Goal: Task Accomplishment & Management: Use online tool/utility

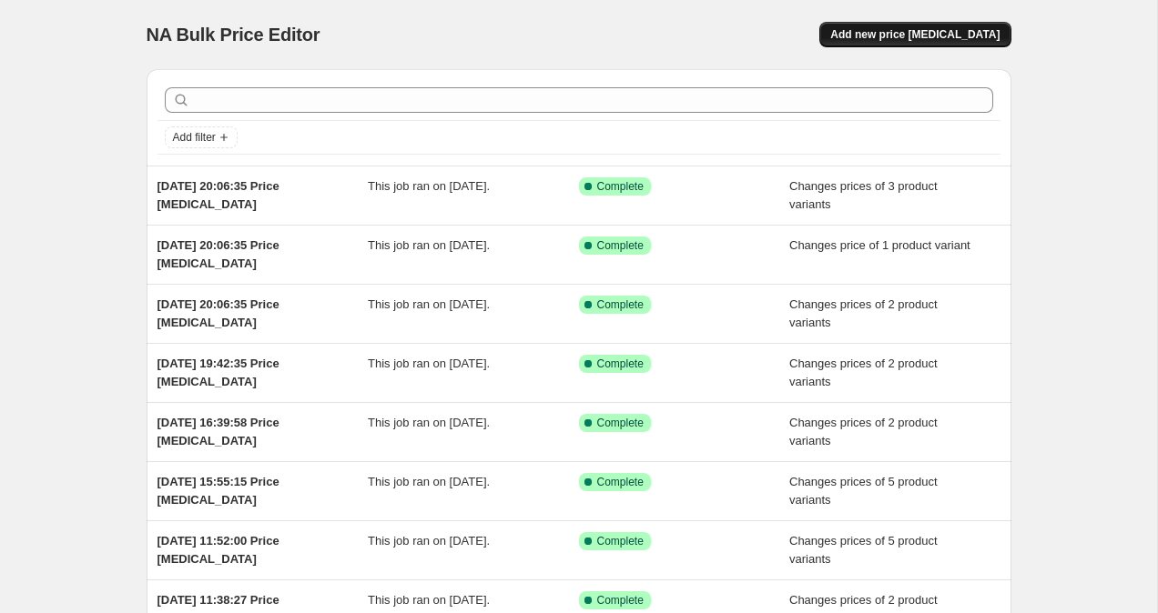
click at [885, 26] on button "Add new price [MEDICAL_DATA]" at bounding box center [914, 34] width 191 height 25
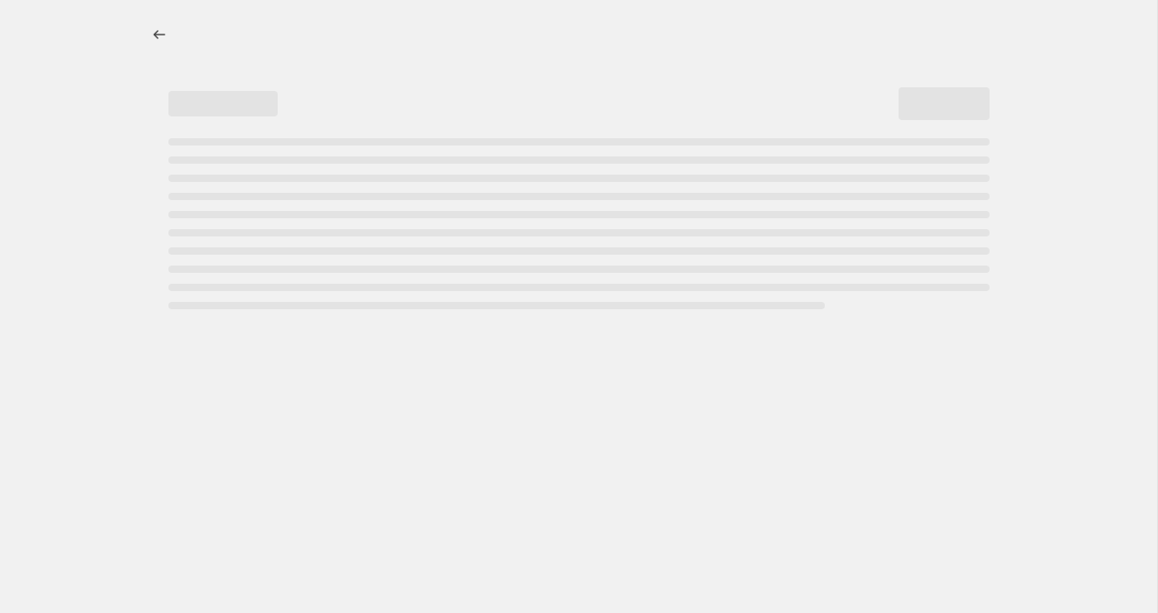
select select "percentage"
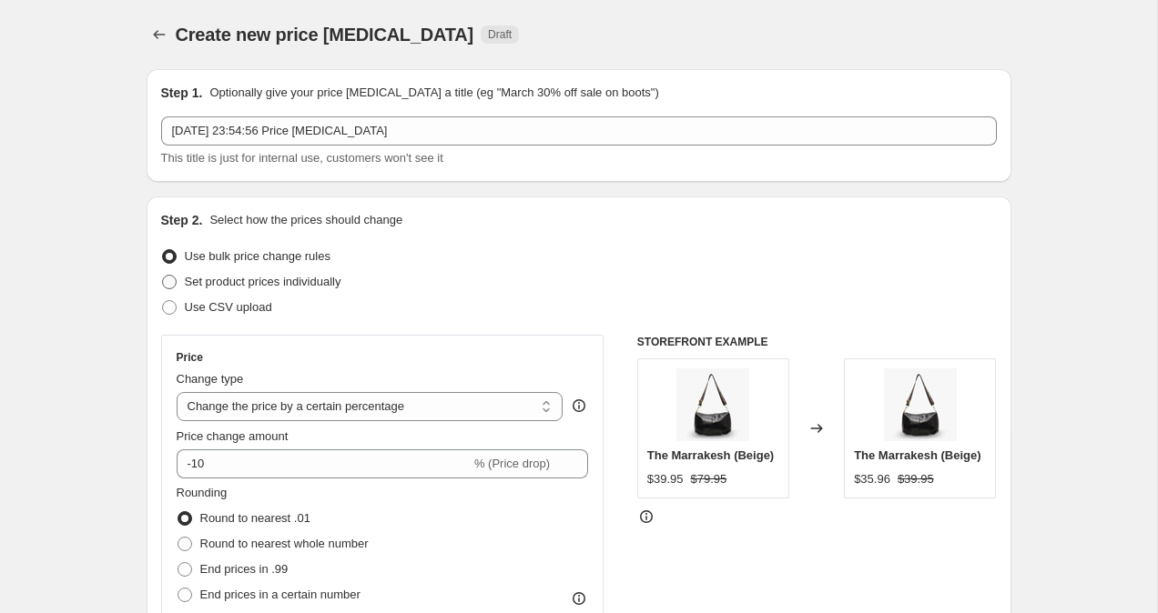
click at [174, 284] on span at bounding box center [169, 282] width 15 height 15
click at [163, 276] on input "Set product prices individually" at bounding box center [162, 275] width 1 height 1
radio input "true"
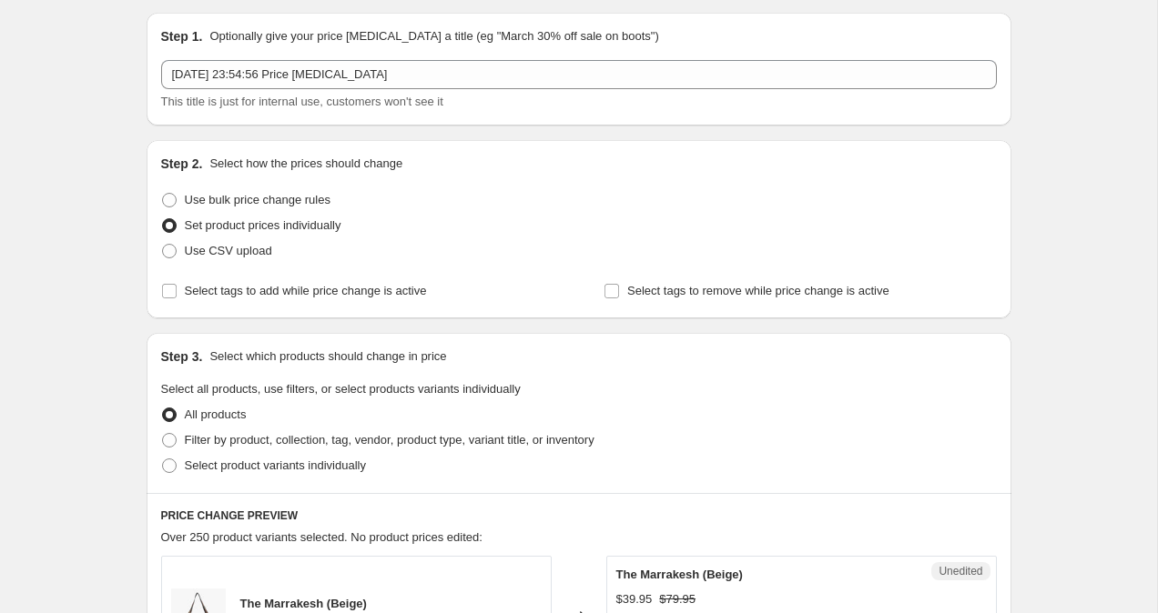
scroll to position [57, 0]
click at [167, 479] on div "Step 3. Select which products should change in price Select all products, use f…" at bounding box center [579, 412] width 864 height 160
click at [176, 469] on span at bounding box center [169, 465] width 16 height 16
click at [163, 459] on input "Select product variants individually" at bounding box center [162, 458] width 1 height 1
radio input "true"
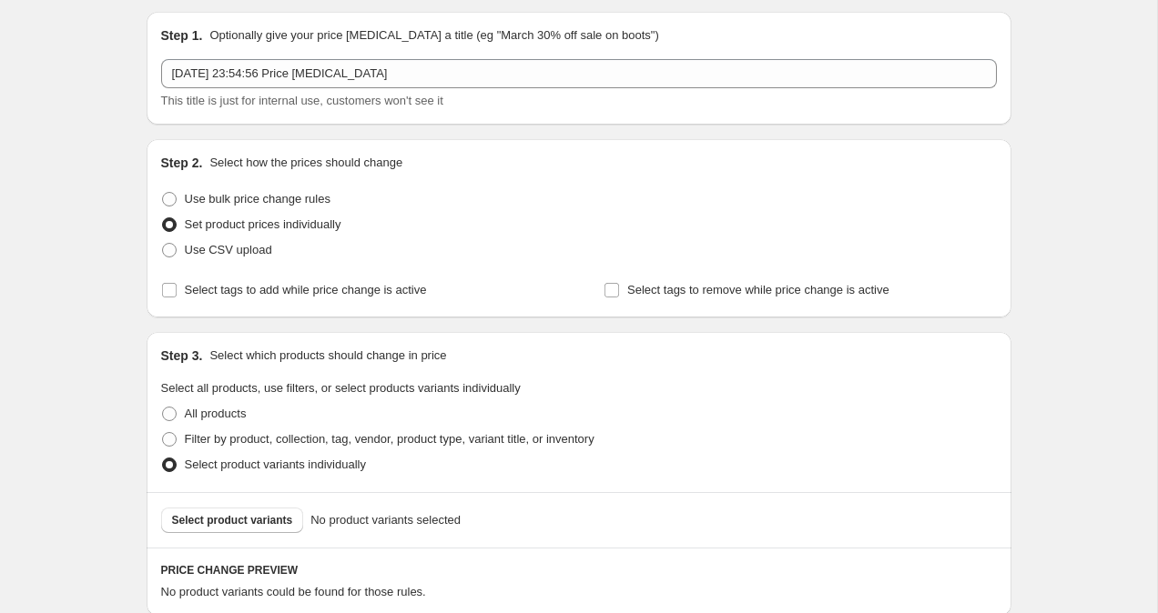
click at [230, 523] on span "Select product variants" at bounding box center [232, 520] width 121 height 15
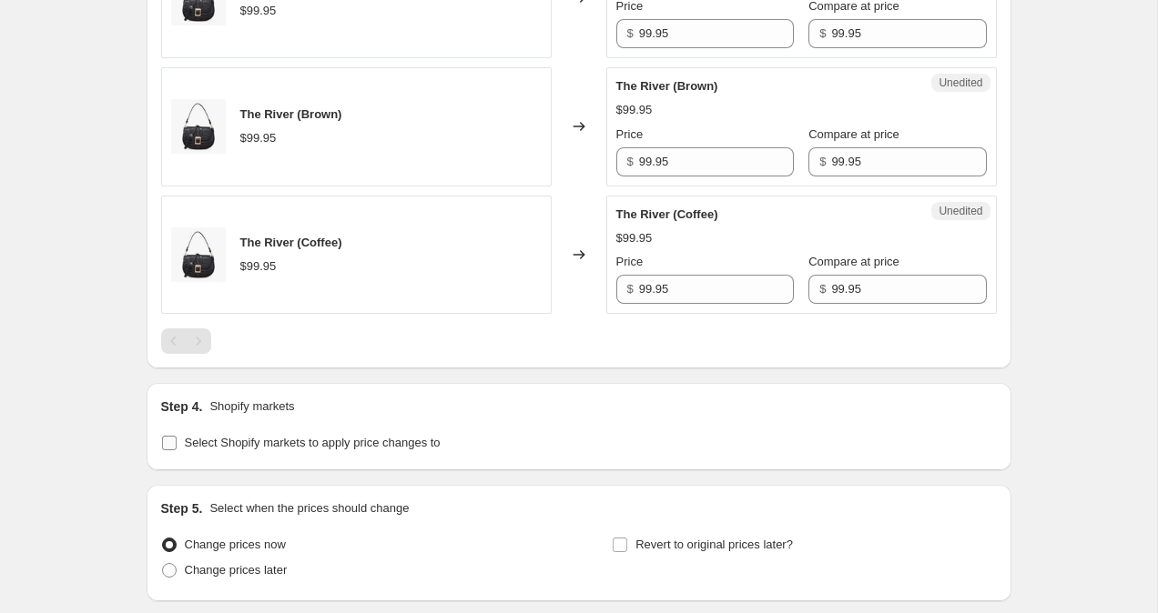
click at [176, 448] on span at bounding box center [169, 443] width 16 height 16
click at [176, 448] on input "Select Shopify markets to apply price changes to" at bounding box center [169, 443] width 15 height 15
checkbox input "true"
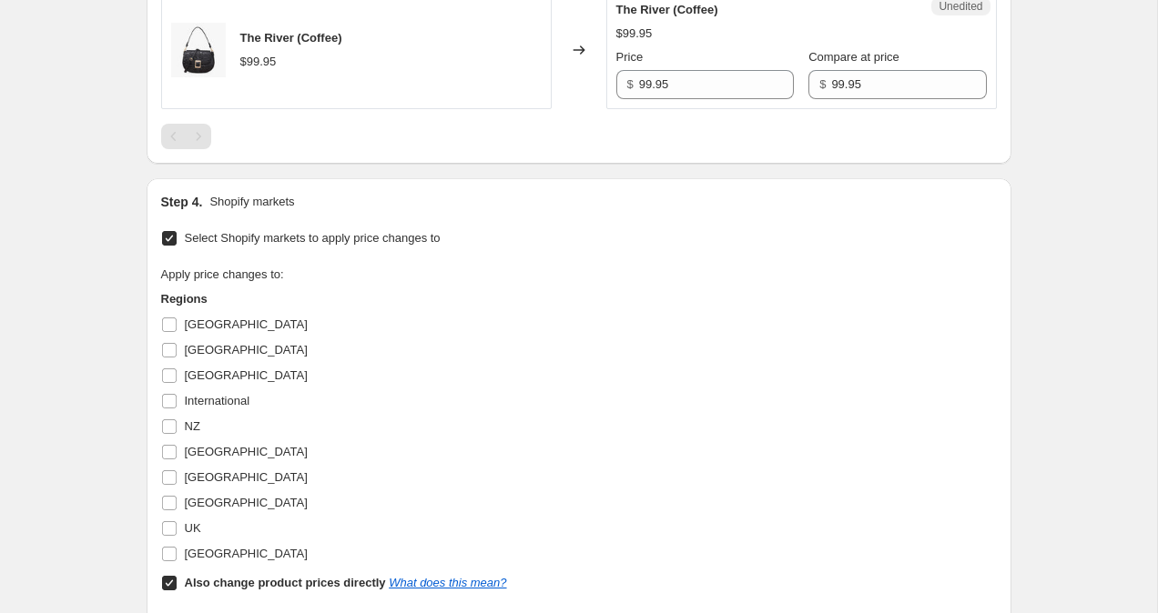
scroll to position [1229, 0]
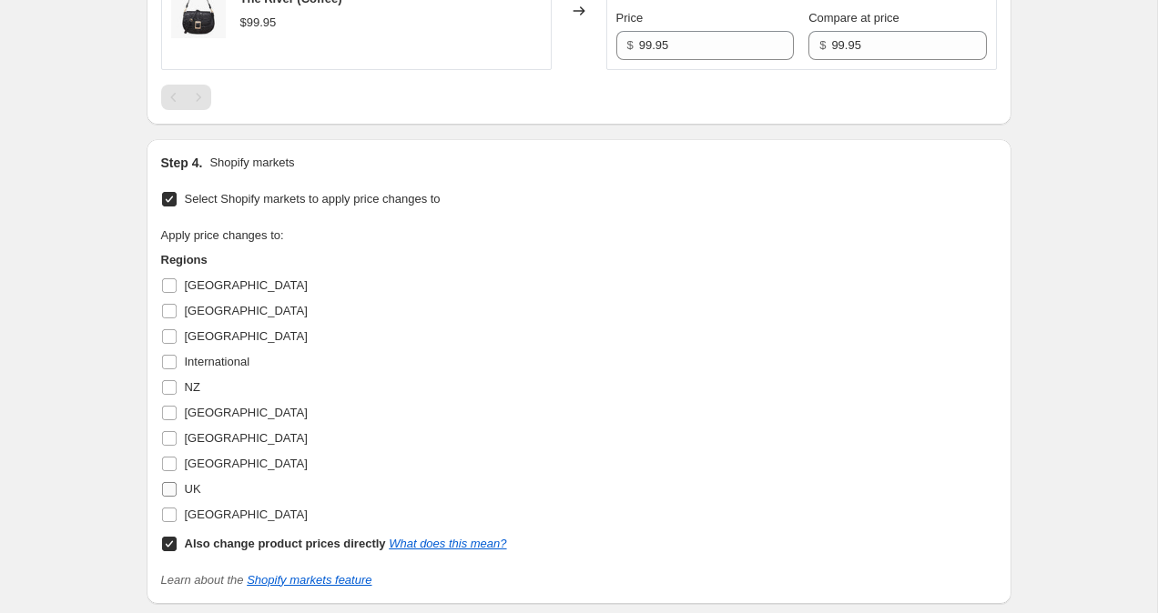
click at [165, 489] on input "UK" at bounding box center [169, 489] width 15 height 15
checkbox input "true"
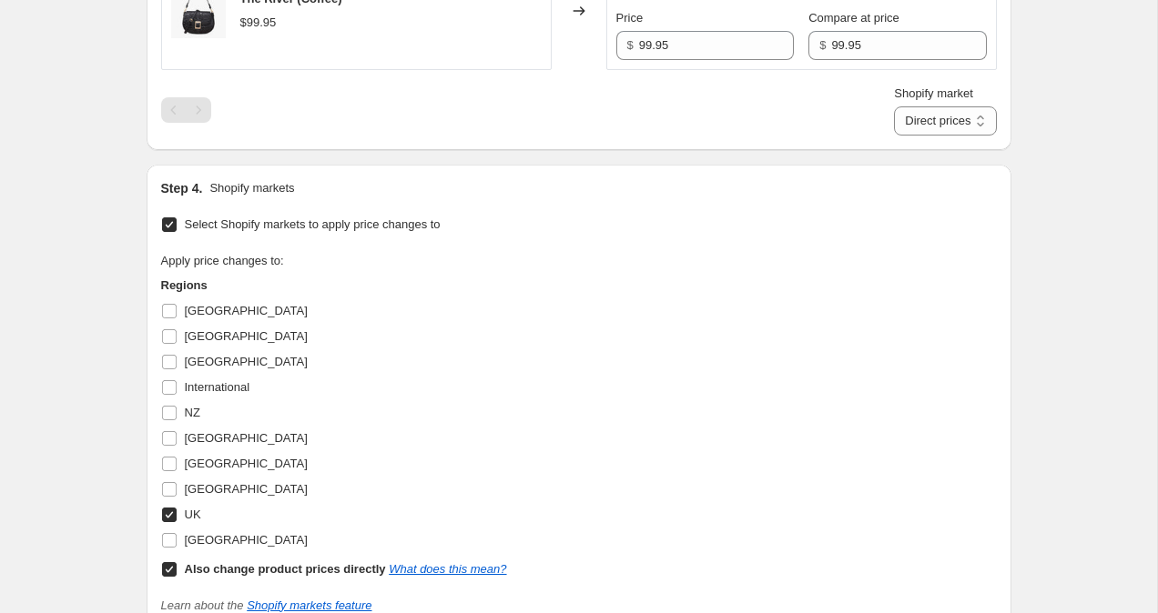
click at [167, 562] on input "Also change product prices directly What does this mean?" at bounding box center [169, 569] width 15 height 15
checkbox input "false"
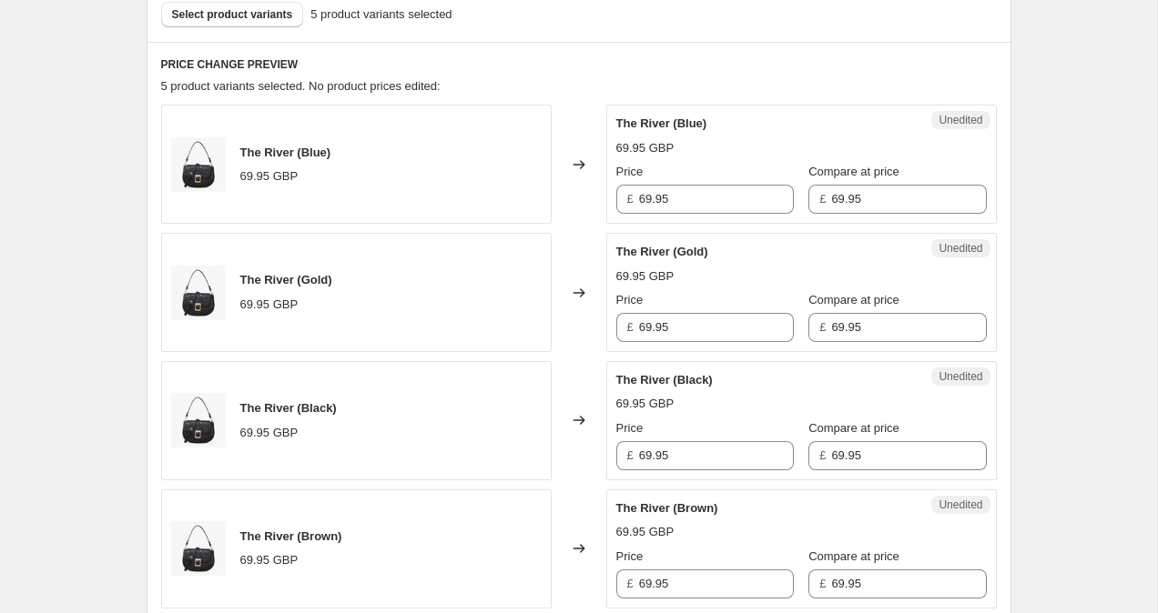
scroll to position [538, 0]
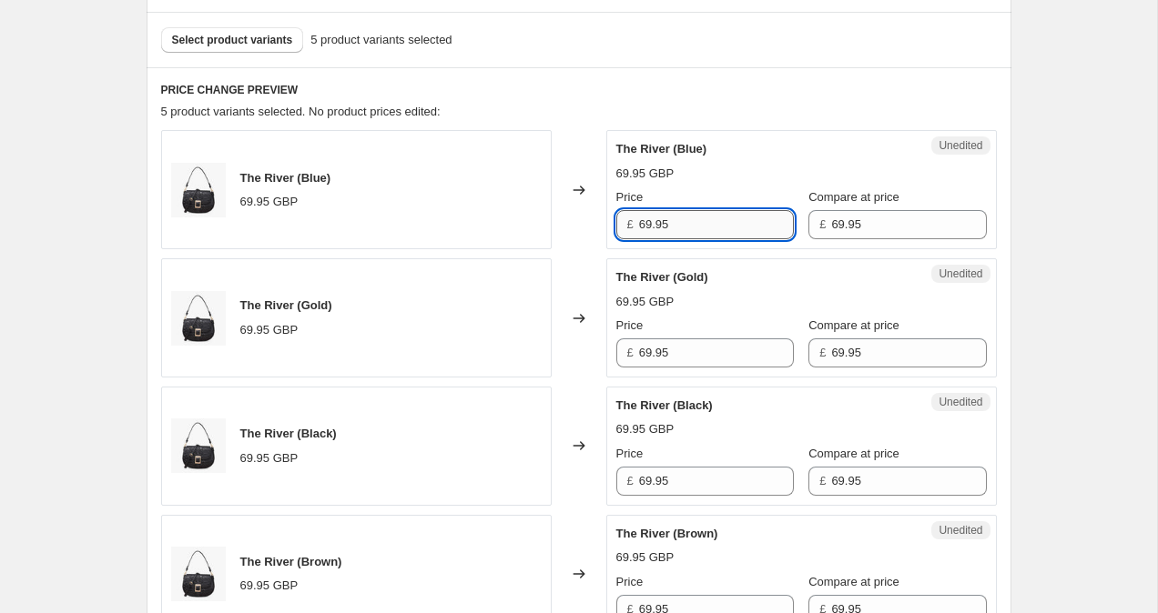
click at [647, 226] on input "69.95" at bounding box center [716, 224] width 155 height 29
type input "79.95"
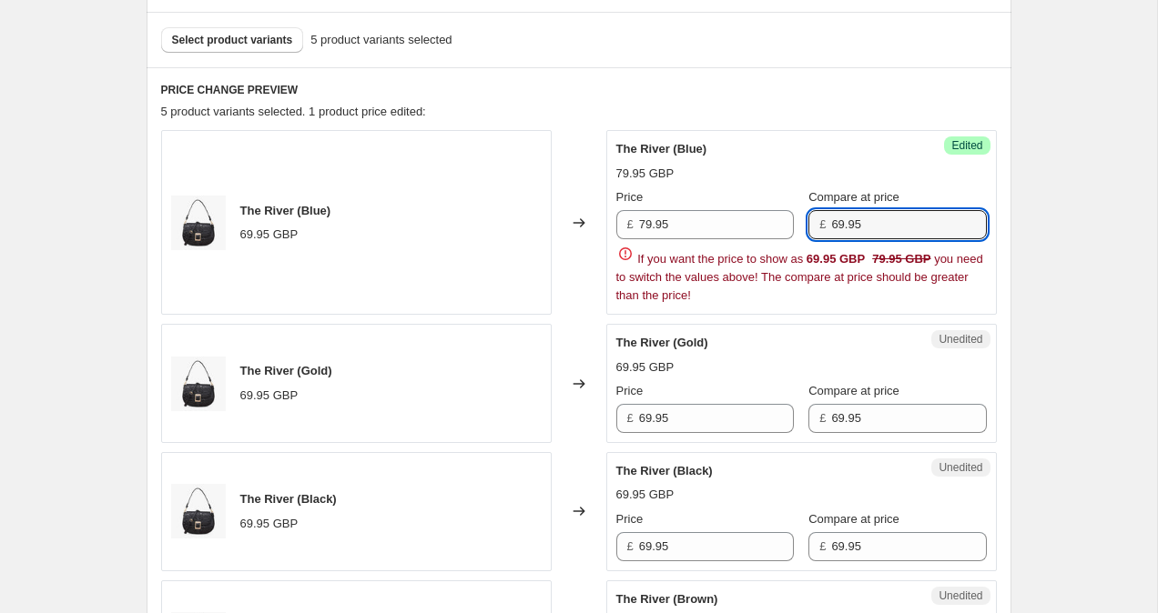
click at [822, 227] on div "£ 69.95" at bounding box center [896, 224] width 177 height 29
type input "79.95"
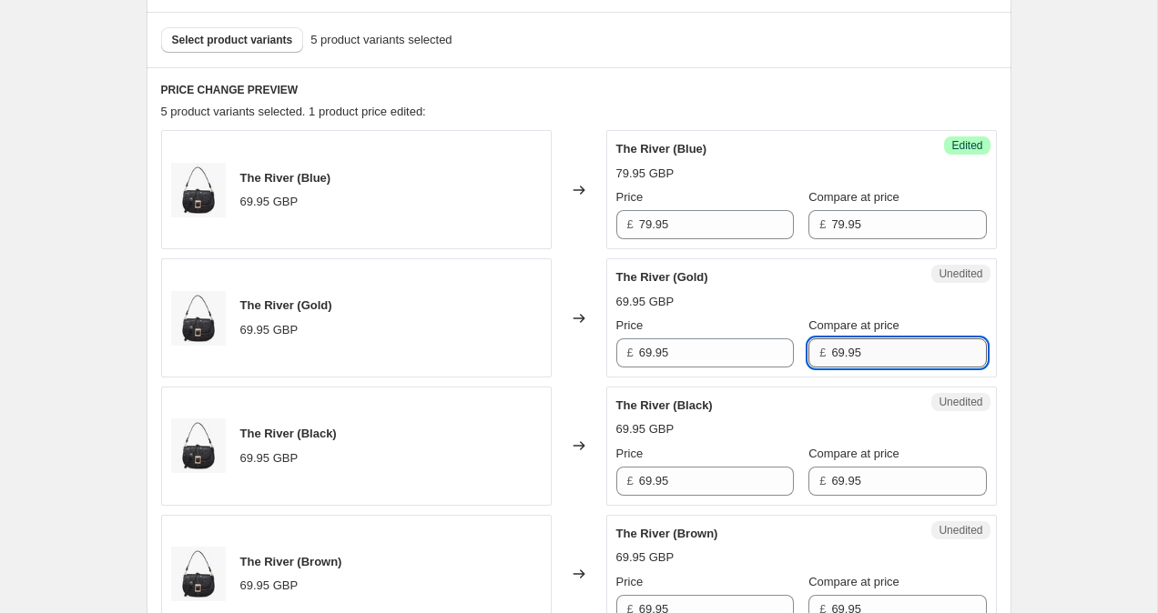
click at [819, 416] on div "The River (Blue) 69.95 GBP Changed to Success Edited The River (Blue) 79.95 GBP…" at bounding box center [578, 446] width 835 height 632
type input "79.95"
click at [650, 354] on input "69.95" at bounding box center [716, 353] width 155 height 29
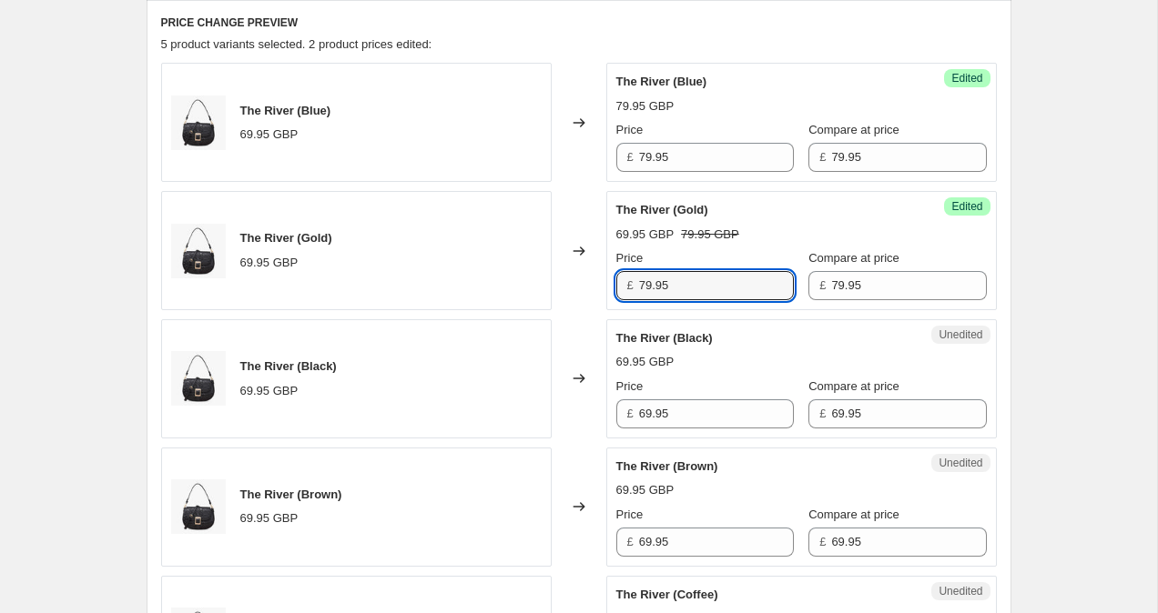
scroll to position [619, 0]
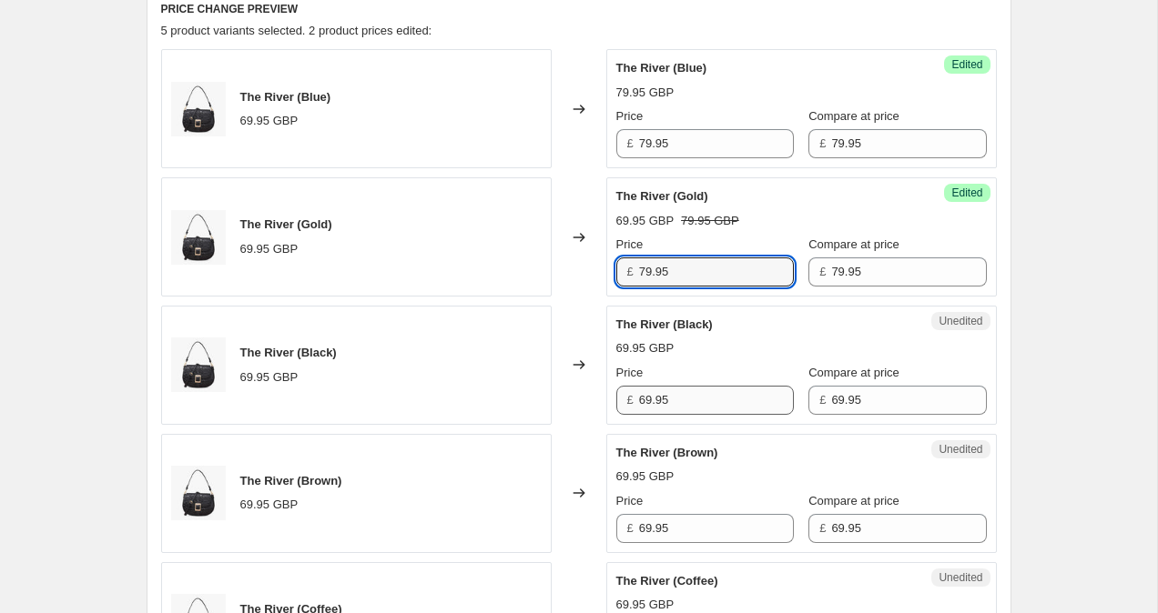
type input "79.95"
click at [647, 403] on input "69.95" at bounding box center [716, 400] width 155 height 29
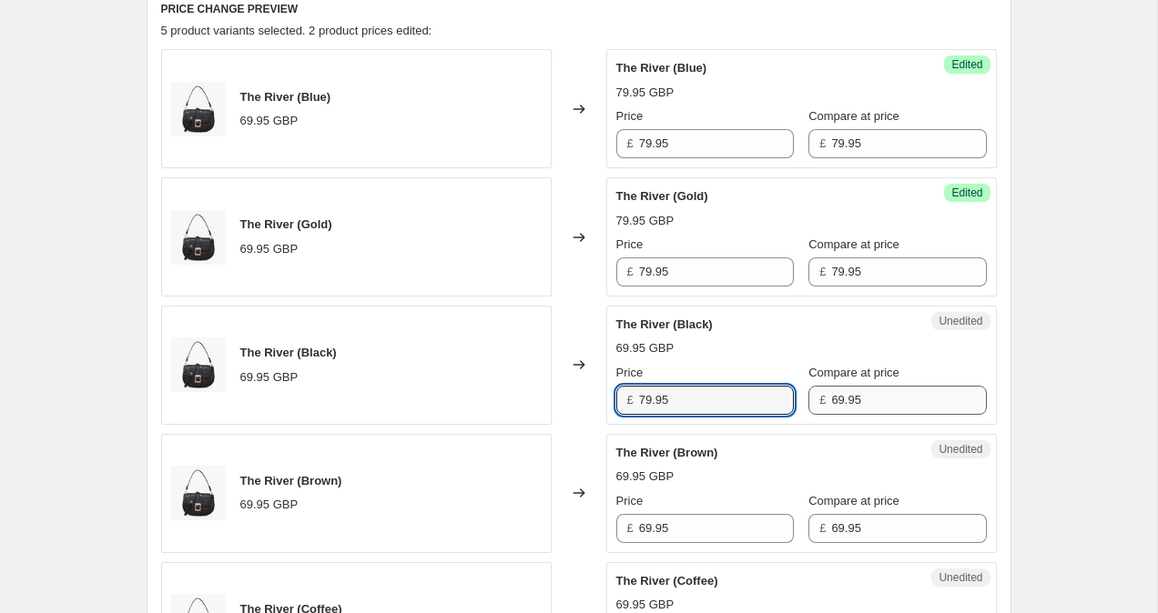
type input "79.95"
click at [827, 405] on div "£ 69.95" at bounding box center [896, 400] width 177 height 29
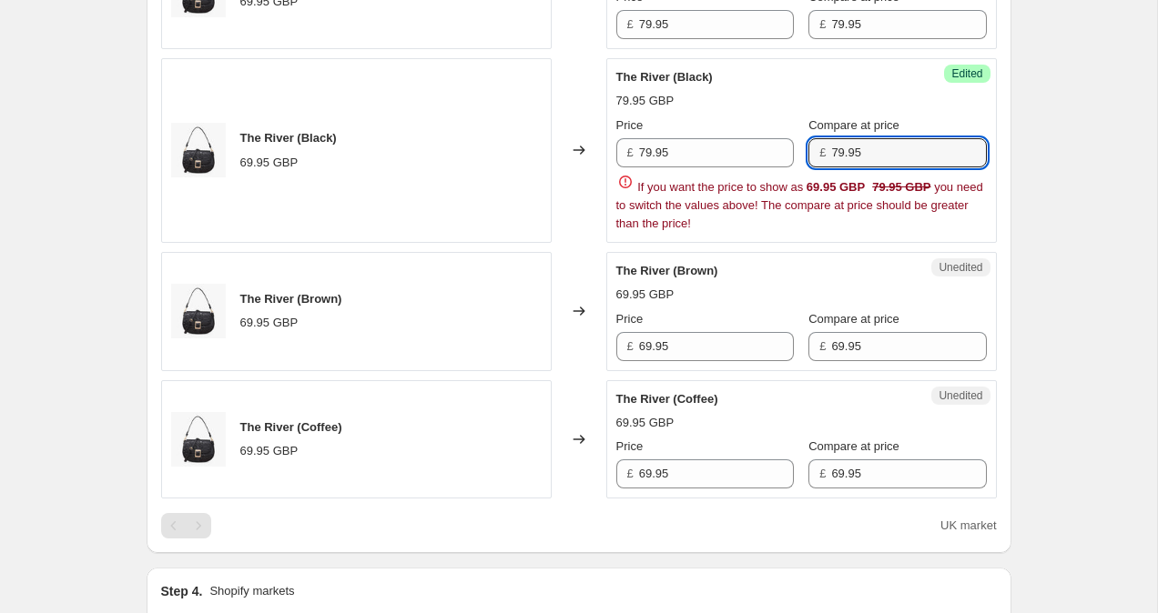
scroll to position [890, 0]
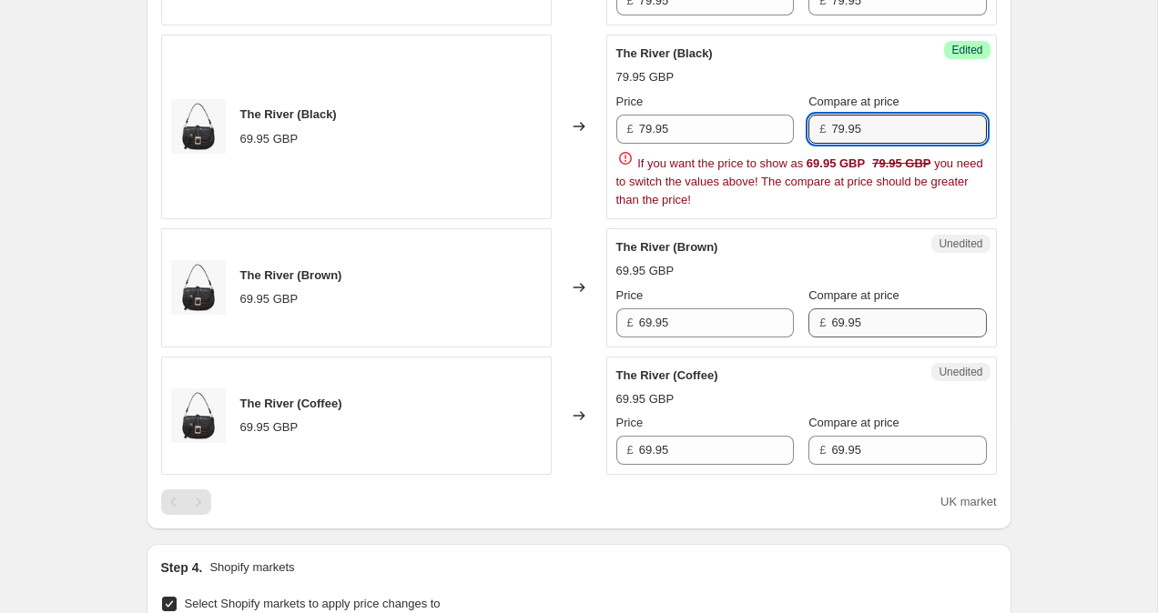
type input "79.95"
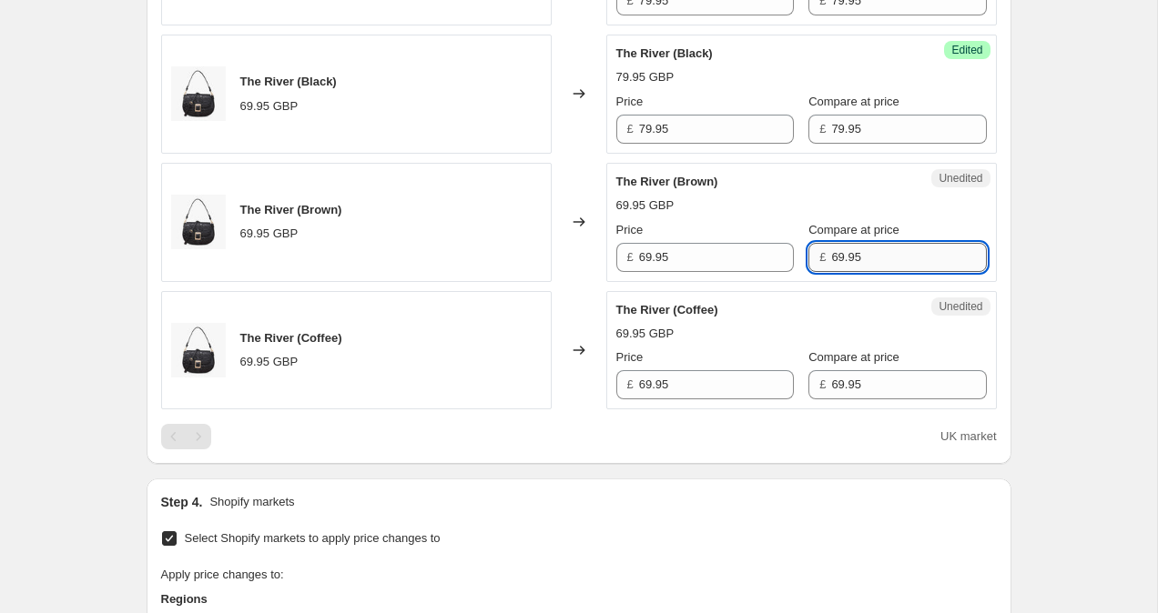
click at [822, 319] on div "The River (Blue) 69.95 GBP Changed to Success Edited The River (Blue) 79.95 GBP…" at bounding box center [578, 94] width 835 height 632
type input "79.95"
click at [649, 261] on input "69.95" at bounding box center [716, 257] width 155 height 29
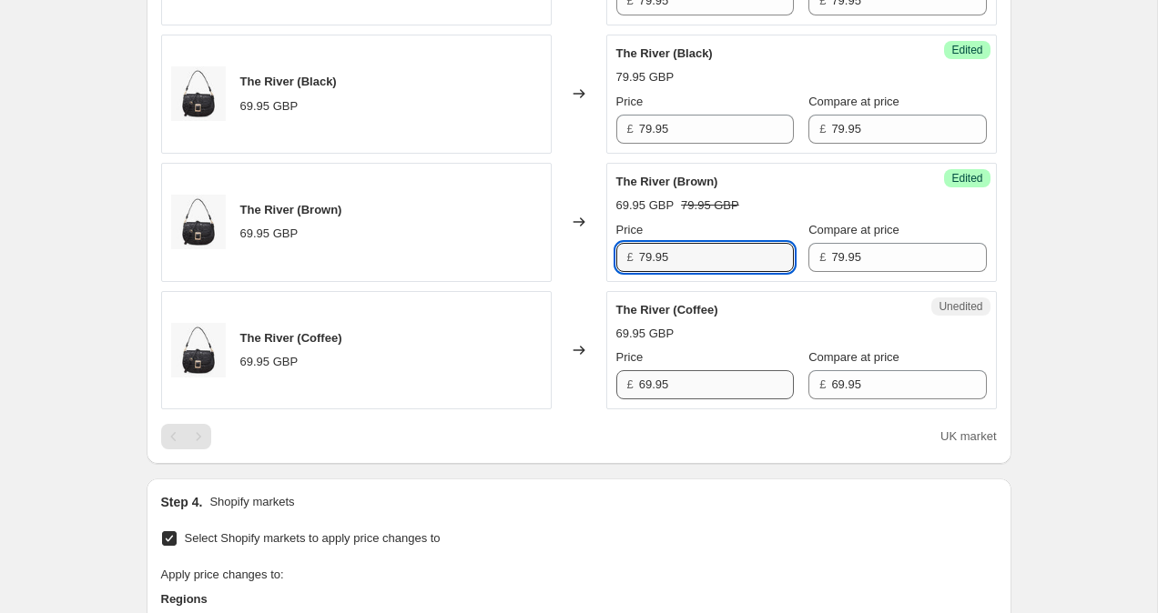
type input "79.95"
click at [646, 386] on input "69.95" at bounding box center [716, 384] width 155 height 29
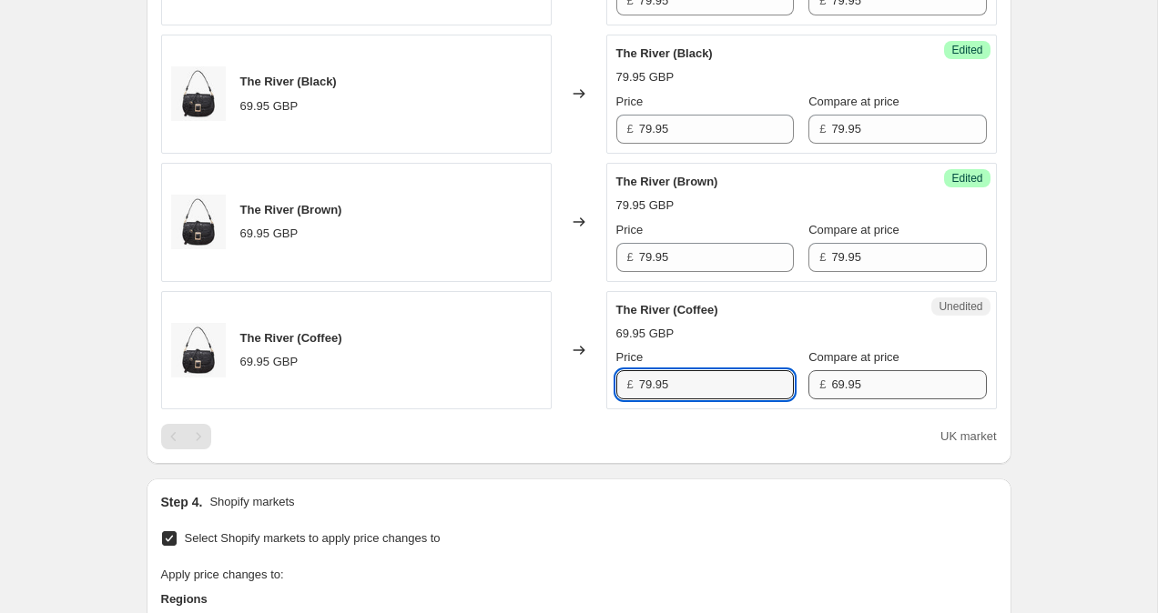
type input "79.95"
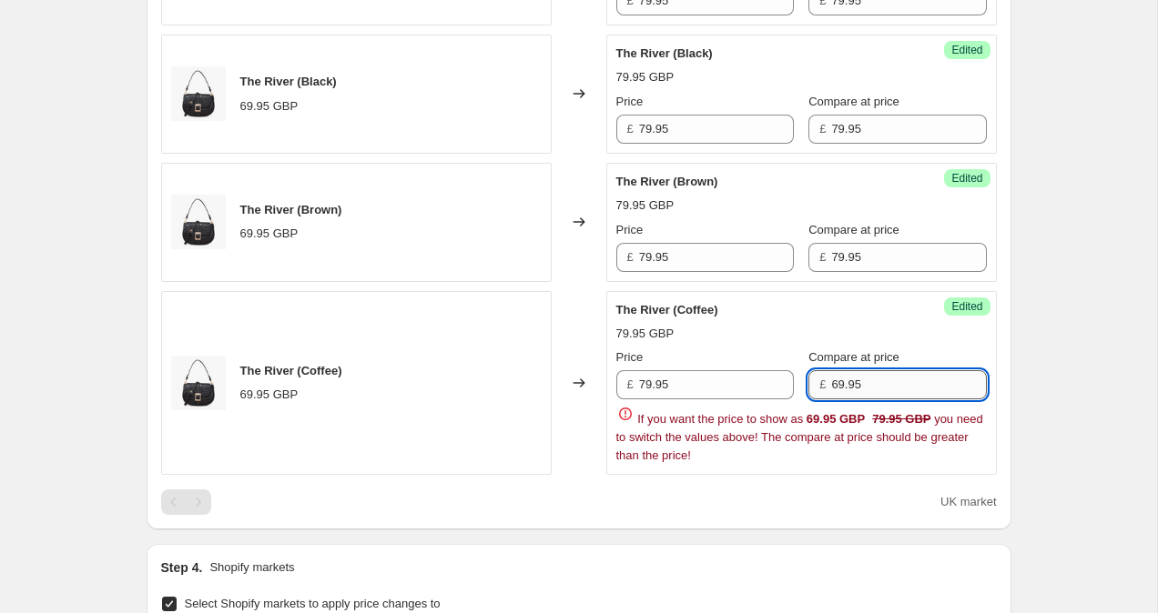
click at [828, 390] on div "£ 69.95" at bounding box center [896, 384] width 177 height 29
type input "79.95"
click at [1098, 315] on div "Create new price [MEDICAL_DATA]. This page is ready Create new price [MEDICAL_D…" at bounding box center [578, 200] width 1157 height 2181
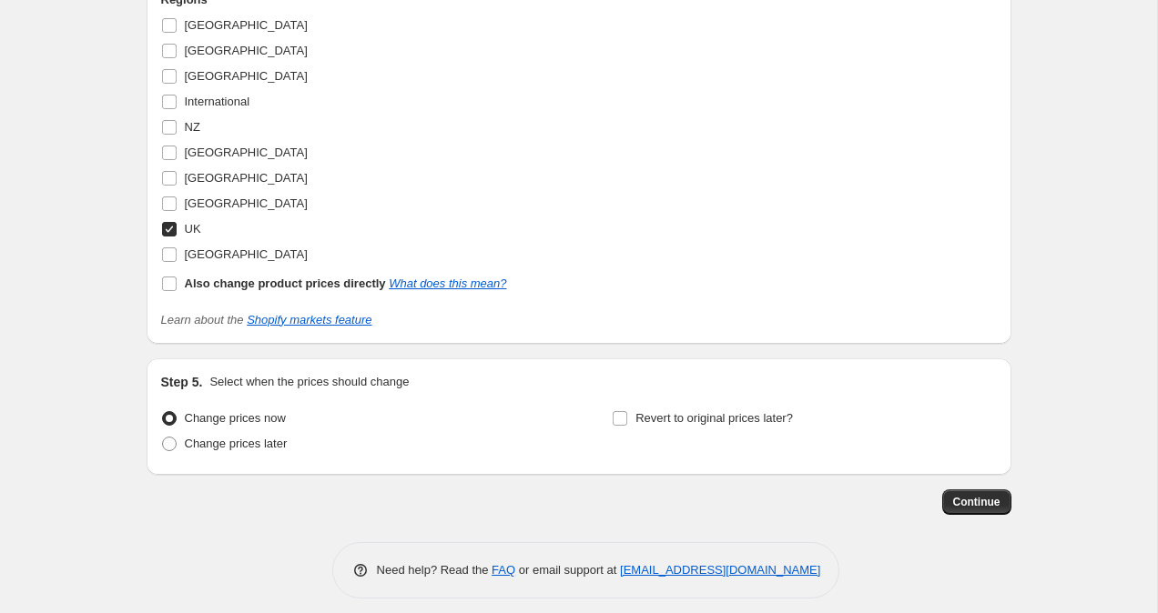
scroll to position [1499, 0]
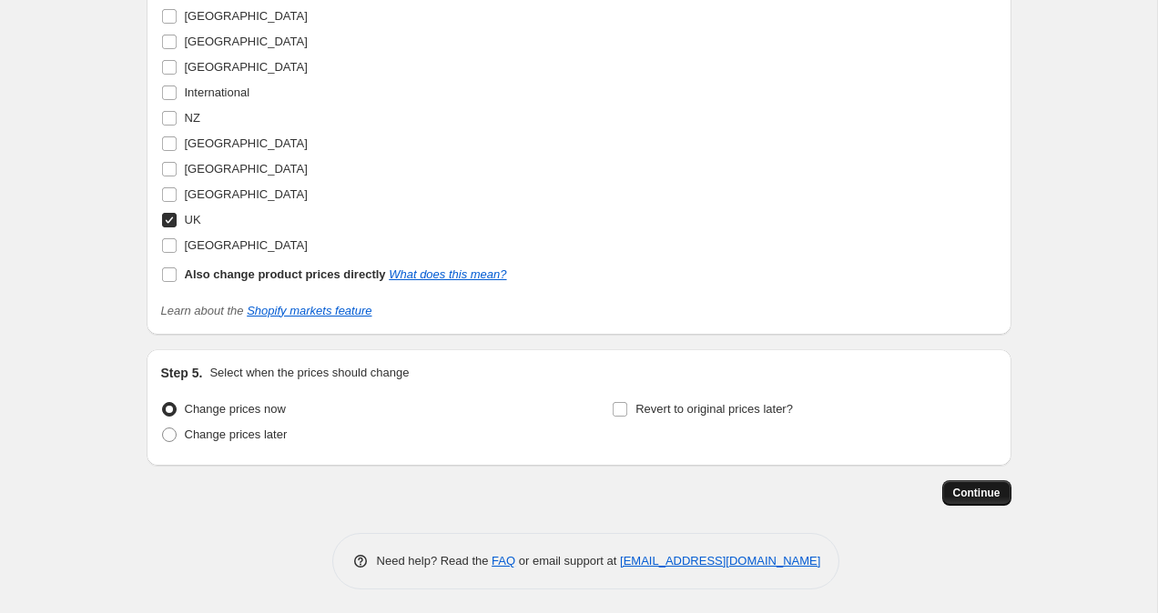
click at [966, 497] on span "Continue" at bounding box center [976, 493] width 47 height 15
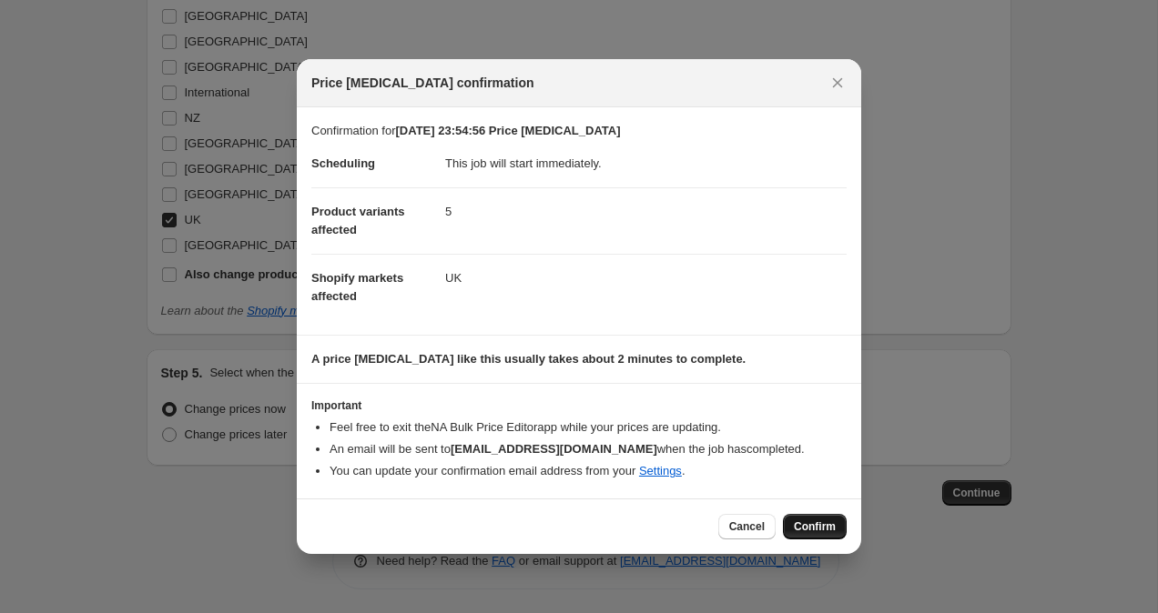
click at [816, 519] on button "Confirm" at bounding box center [815, 526] width 64 height 25
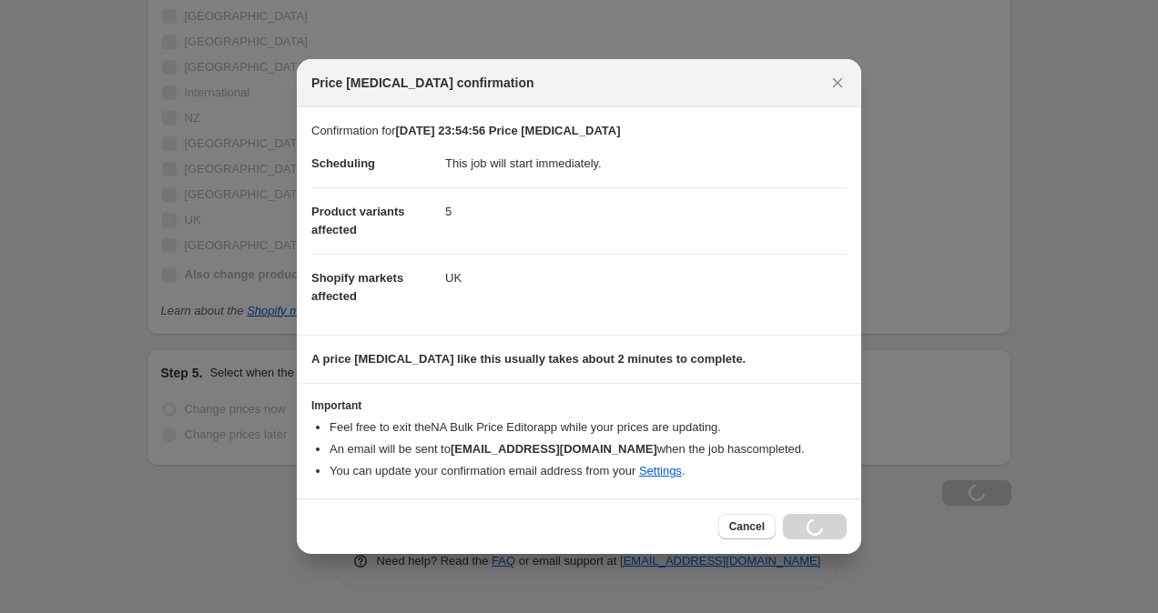
scroll to position [1561, 0]
